Goal: Task Accomplishment & Management: Complete application form

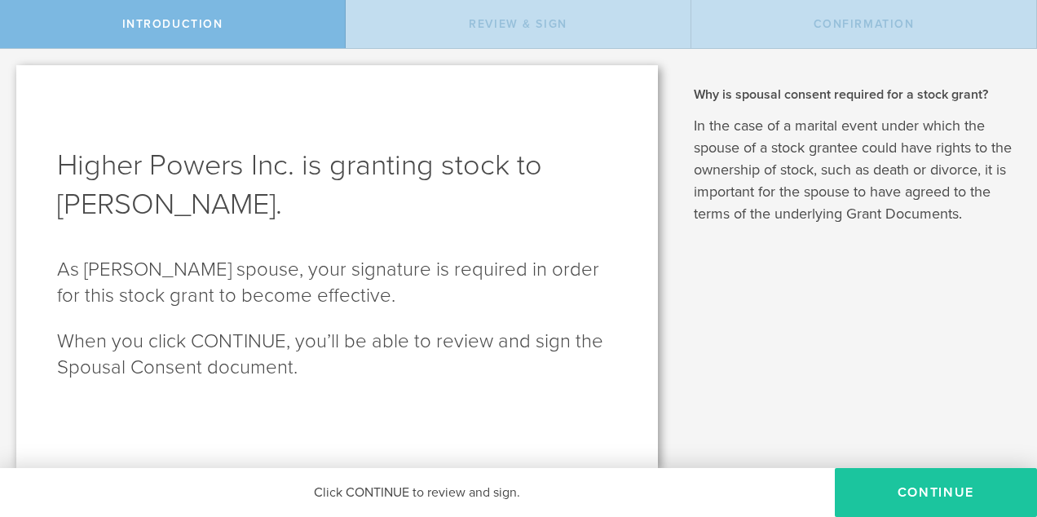
click at [928, 492] on button "CONTINUE" at bounding box center [936, 492] width 202 height 49
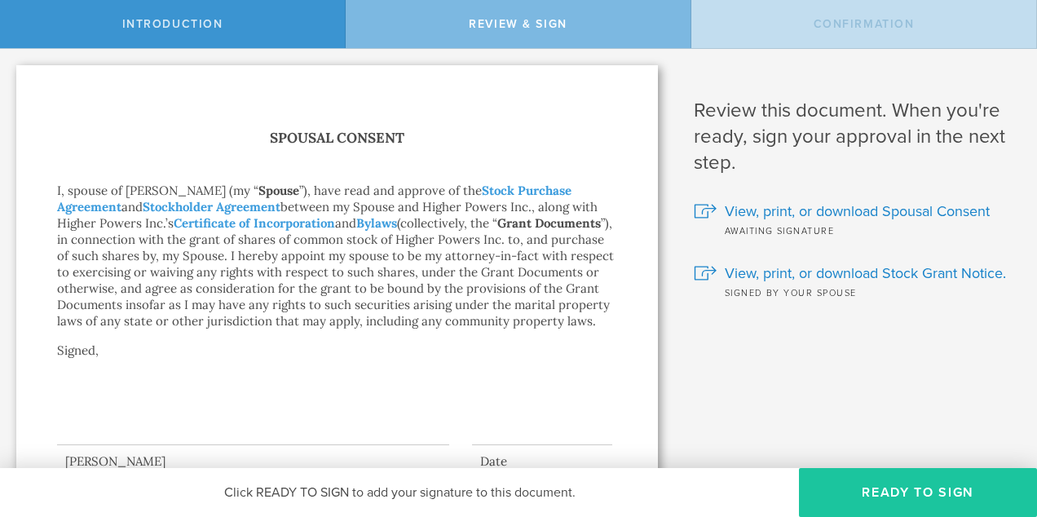
click at [902, 492] on button "Ready to Sign" at bounding box center [918, 492] width 238 height 49
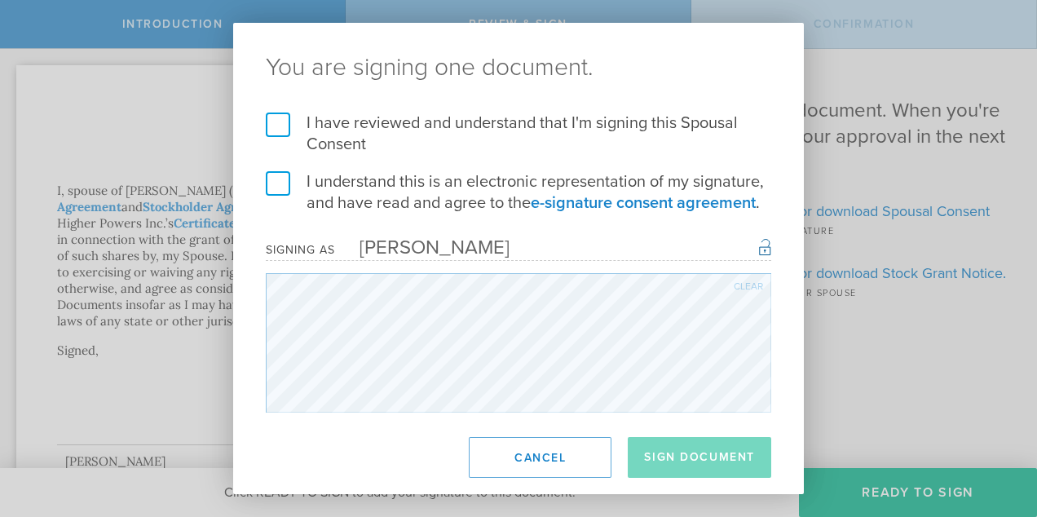
click at [277, 121] on label "I have reviewed and understand that I'm signing this Spousal Consent" at bounding box center [518, 133] width 505 height 42
click at [0, 0] on input "I have reviewed and understand that I'm signing this Spousal Consent" at bounding box center [0, 0] width 0 height 0
click at [271, 186] on label "I understand this is an electronic representation of my signature, and have rea…" at bounding box center [518, 192] width 505 height 42
click at [0, 0] on input "I understand this is an electronic representation of my signature, and have rea…" at bounding box center [0, 0] width 0 height 0
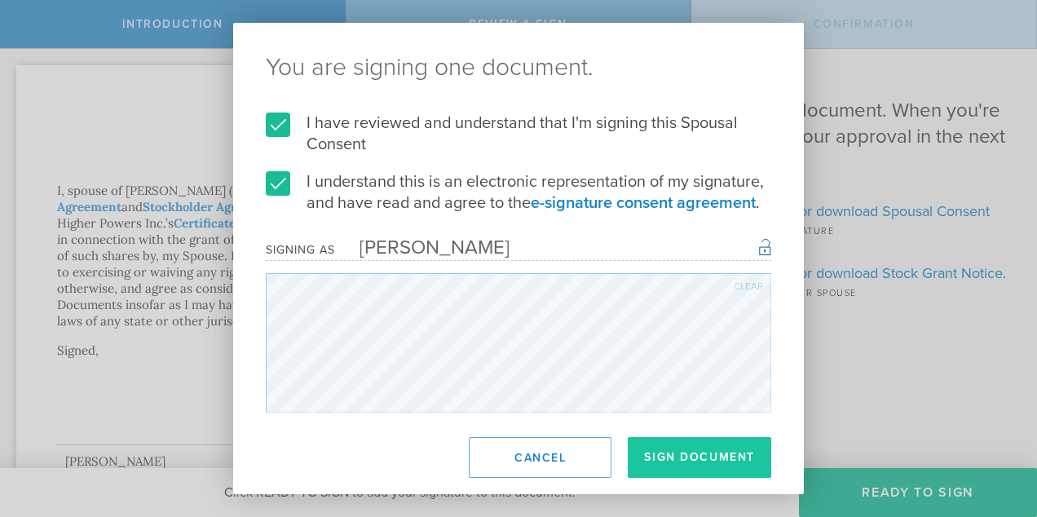
click at [694, 458] on button "Sign Document" at bounding box center [699, 457] width 143 height 41
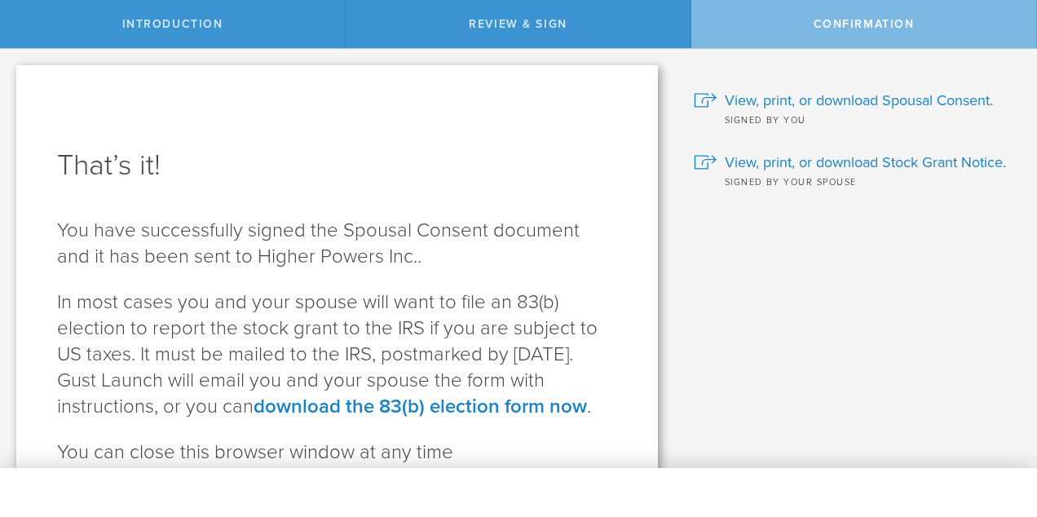
click at [836, 26] on span "Confirmation" at bounding box center [863, 24] width 101 height 14
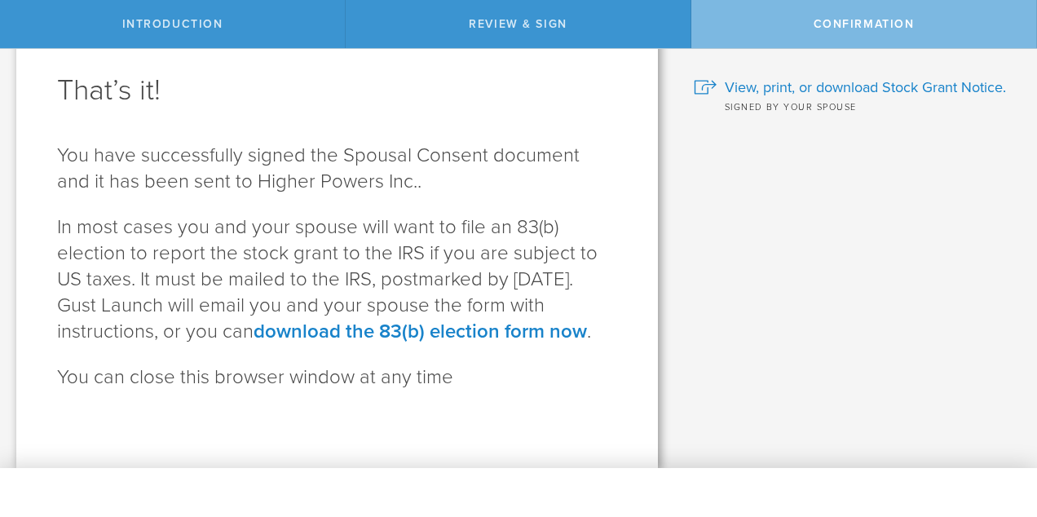
scroll to position [101, 0]
